Goal: Information Seeking & Learning: Learn about a topic

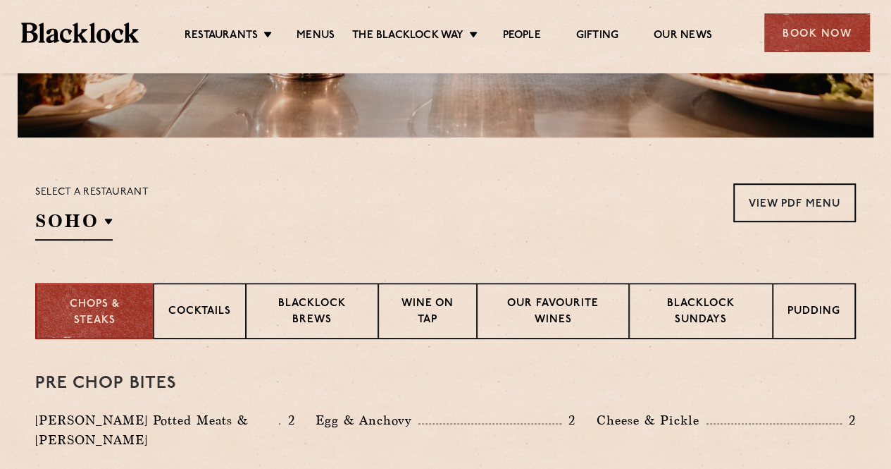
scroll to position [447, 0]
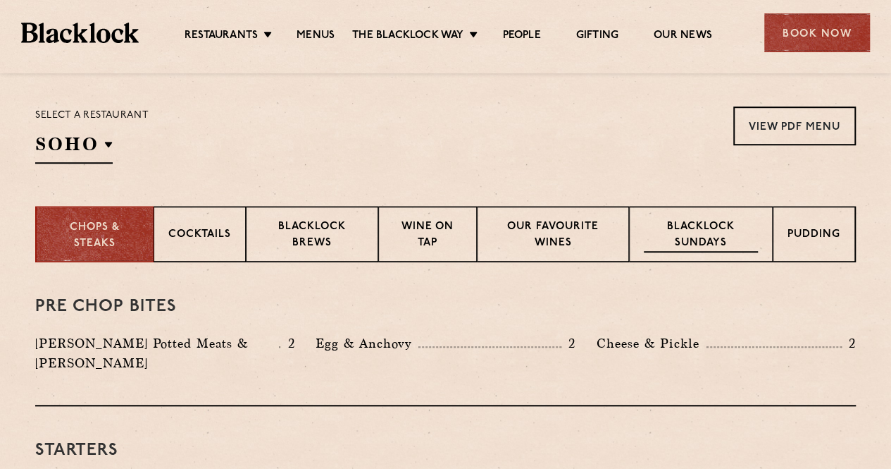
click at [706, 233] on p "Blacklock Sundays" at bounding box center [701, 235] width 114 height 33
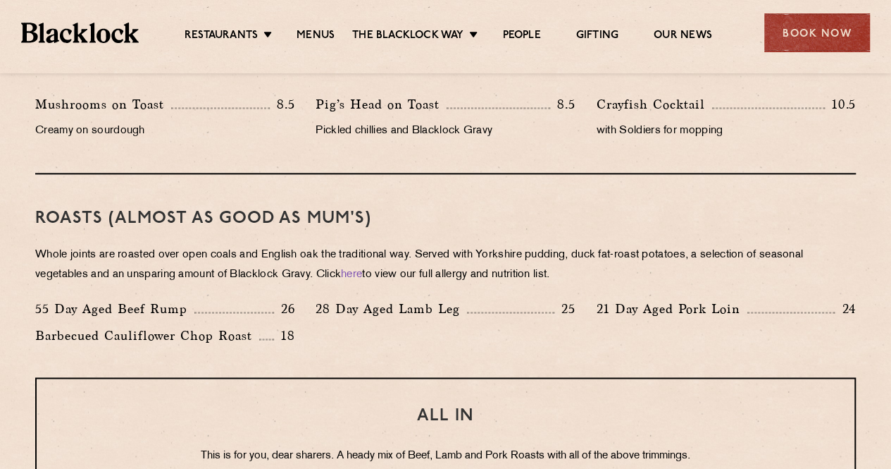
scroll to position [910, 0]
click at [607, 328] on div "55 Day Aged Beef Rump 26 28 Day Aged Lamb Leg 25 21 Day Aged Pork Loin 24 Barbe…" at bounding box center [446, 325] width 842 height 54
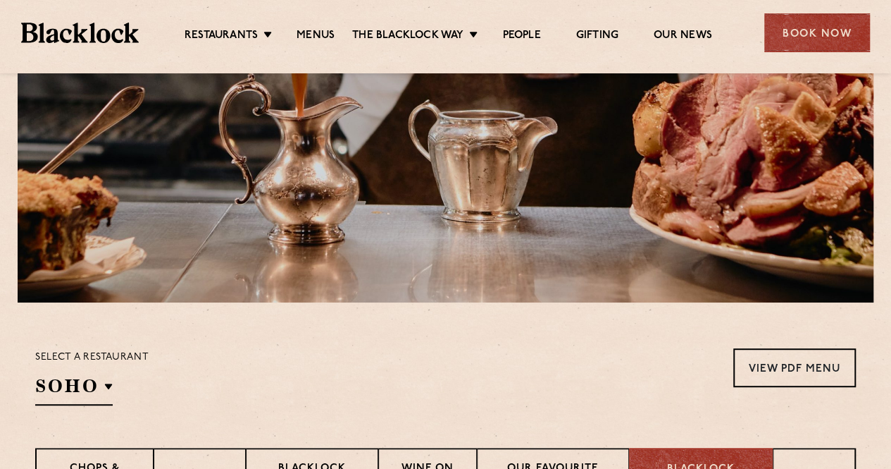
scroll to position [457, 0]
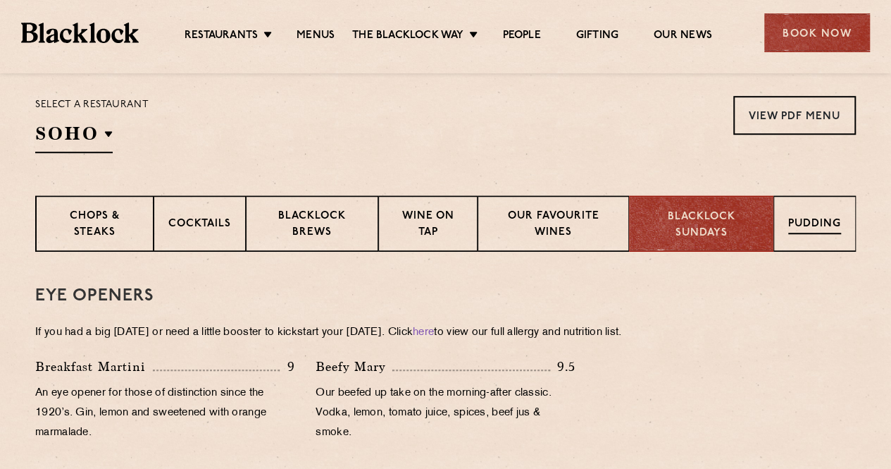
click at [815, 226] on p "Pudding" at bounding box center [815, 225] width 53 height 18
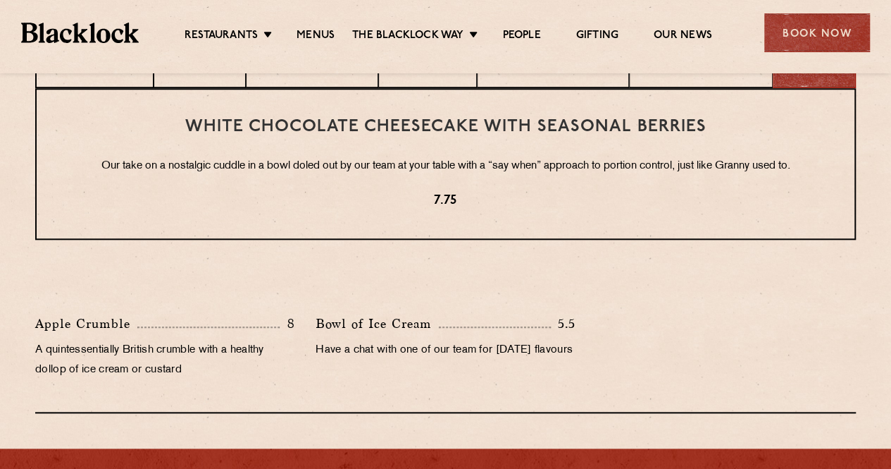
scroll to position [539, 0]
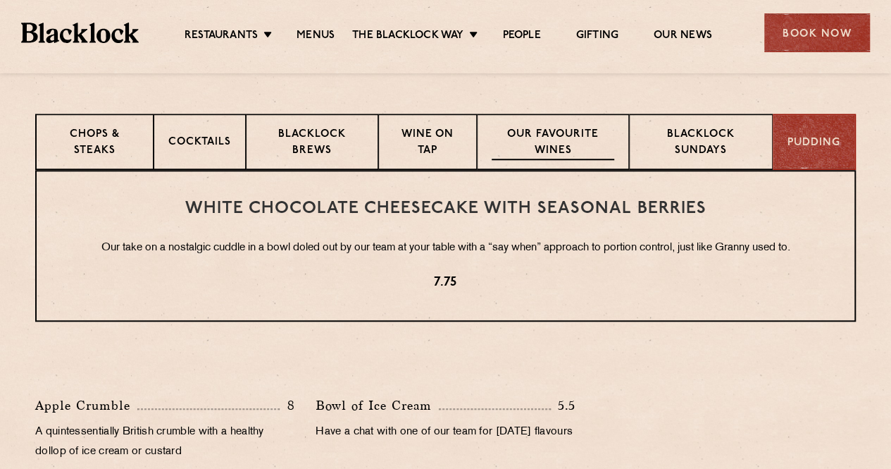
click at [584, 144] on p "Our favourite wines" at bounding box center [553, 143] width 122 height 33
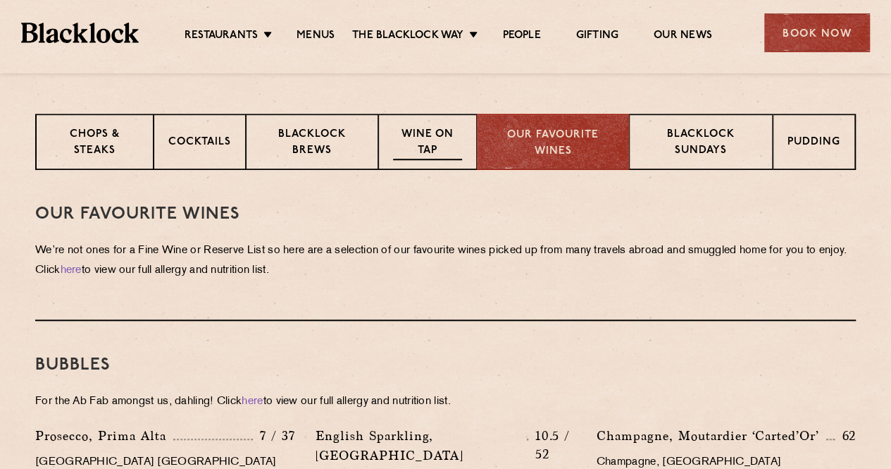
click at [436, 152] on p "Wine on Tap" at bounding box center [427, 143] width 69 height 33
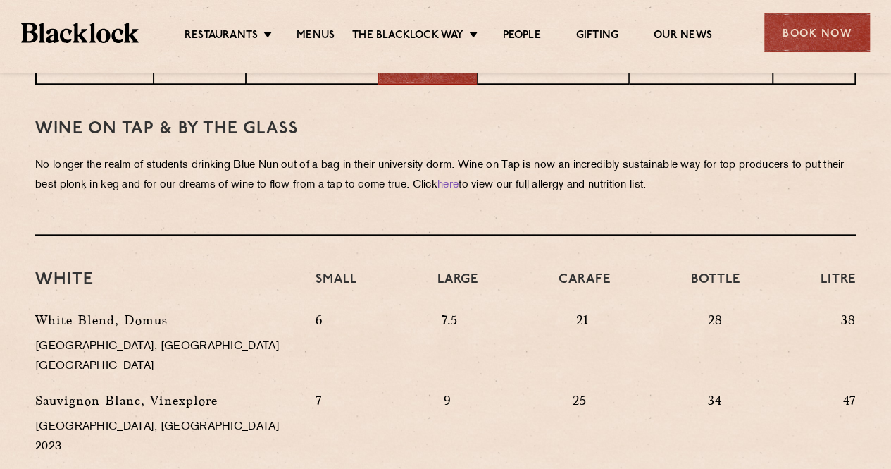
scroll to position [458, 0]
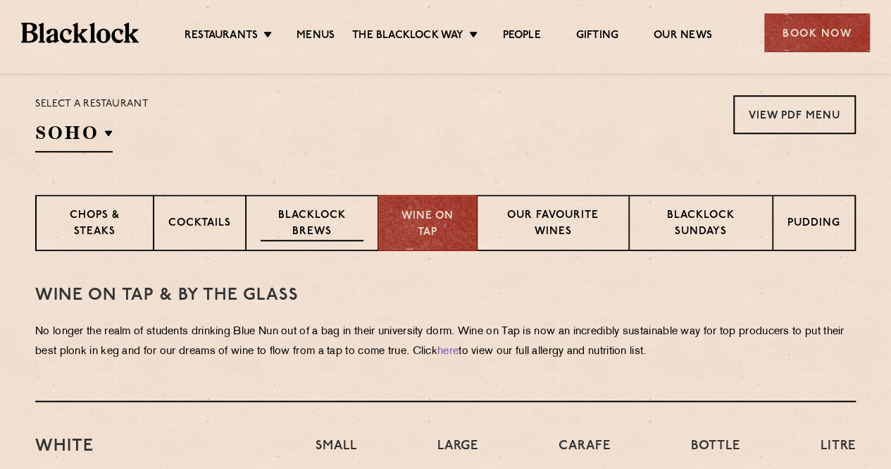
click at [310, 221] on p "Blacklock Brews" at bounding box center [312, 224] width 103 height 33
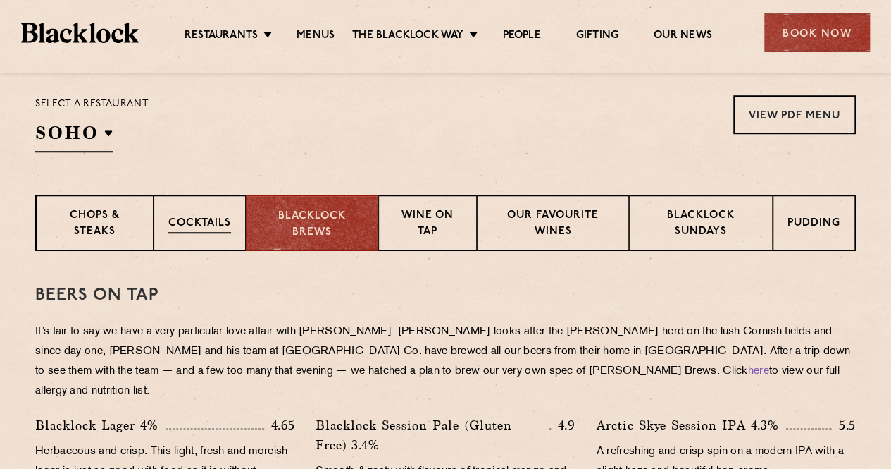
click at [223, 225] on p "Cocktails" at bounding box center [199, 225] width 63 height 18
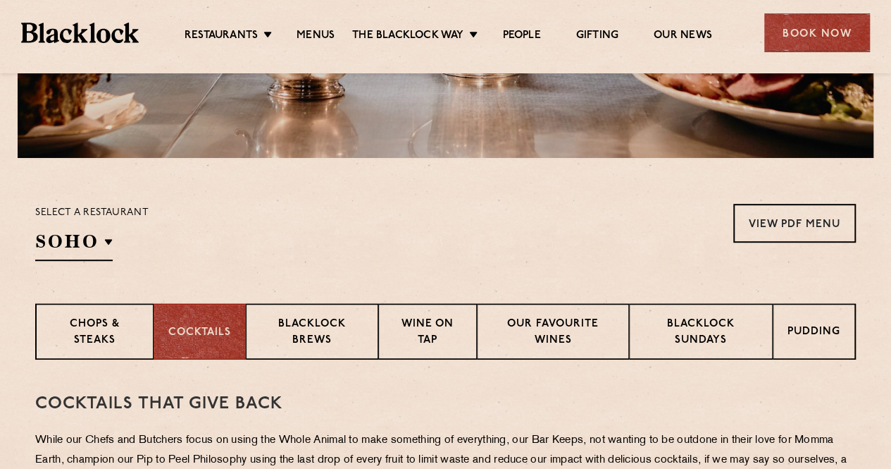
scroll to position [424, 0]
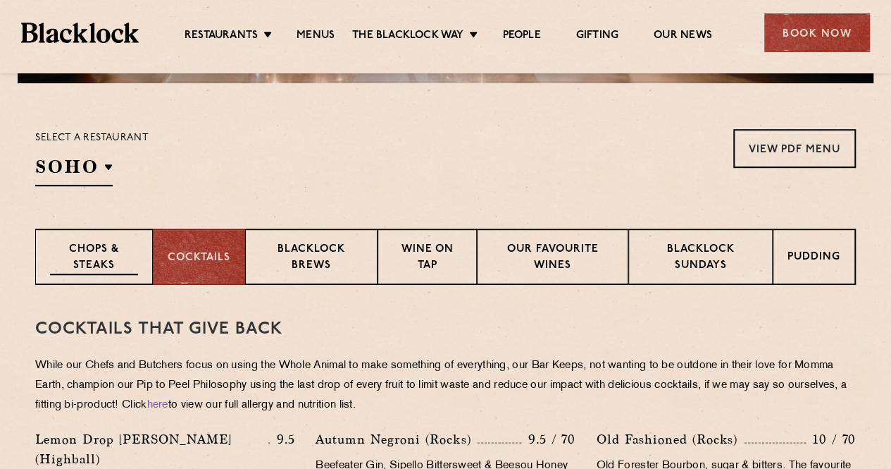
click at [97, 256] on p "Chops & Steaks" at bounding box center [94, 258] width 88 height 33
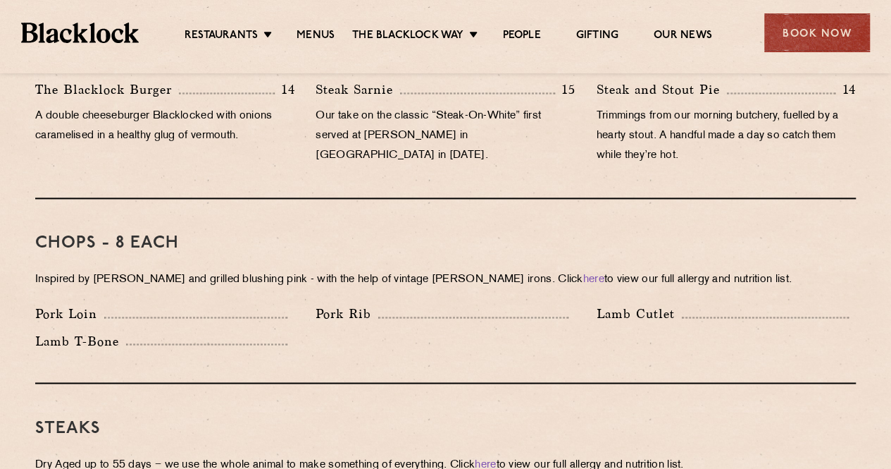
scroll to position [1024, 0]
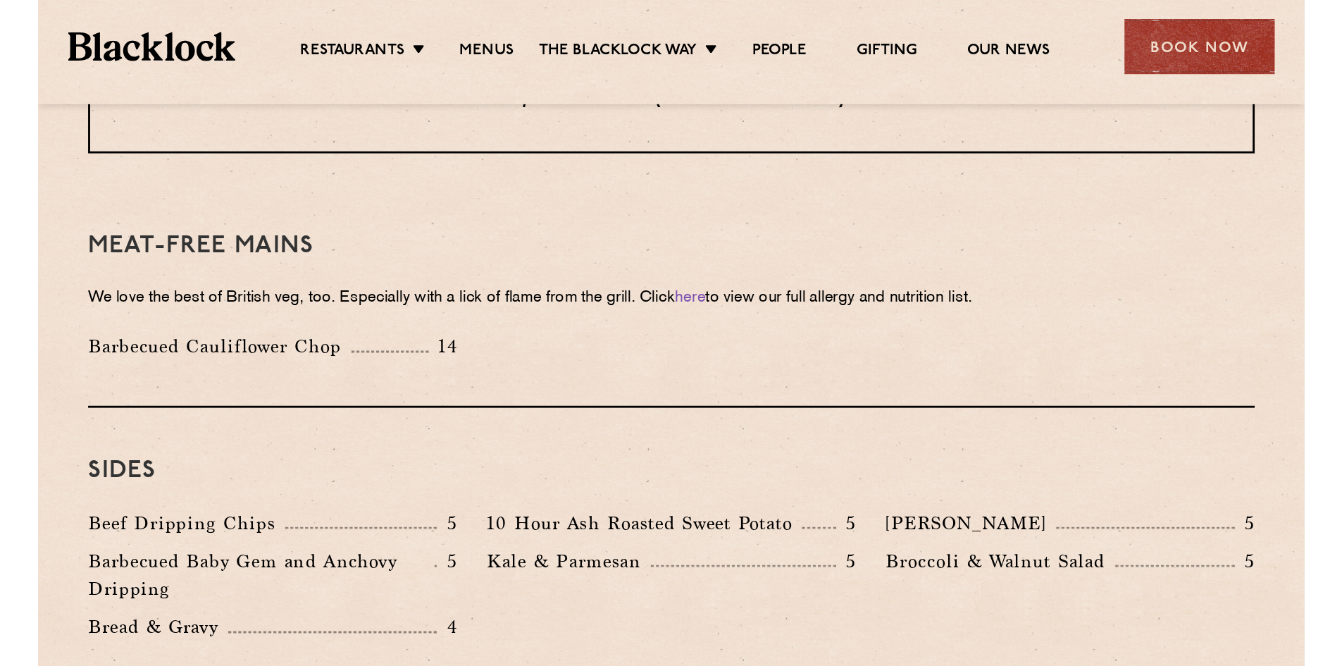
scroll to position [1951, 0]
